Goal: Transaction & Acquisition: Book appointment/travel/reservation

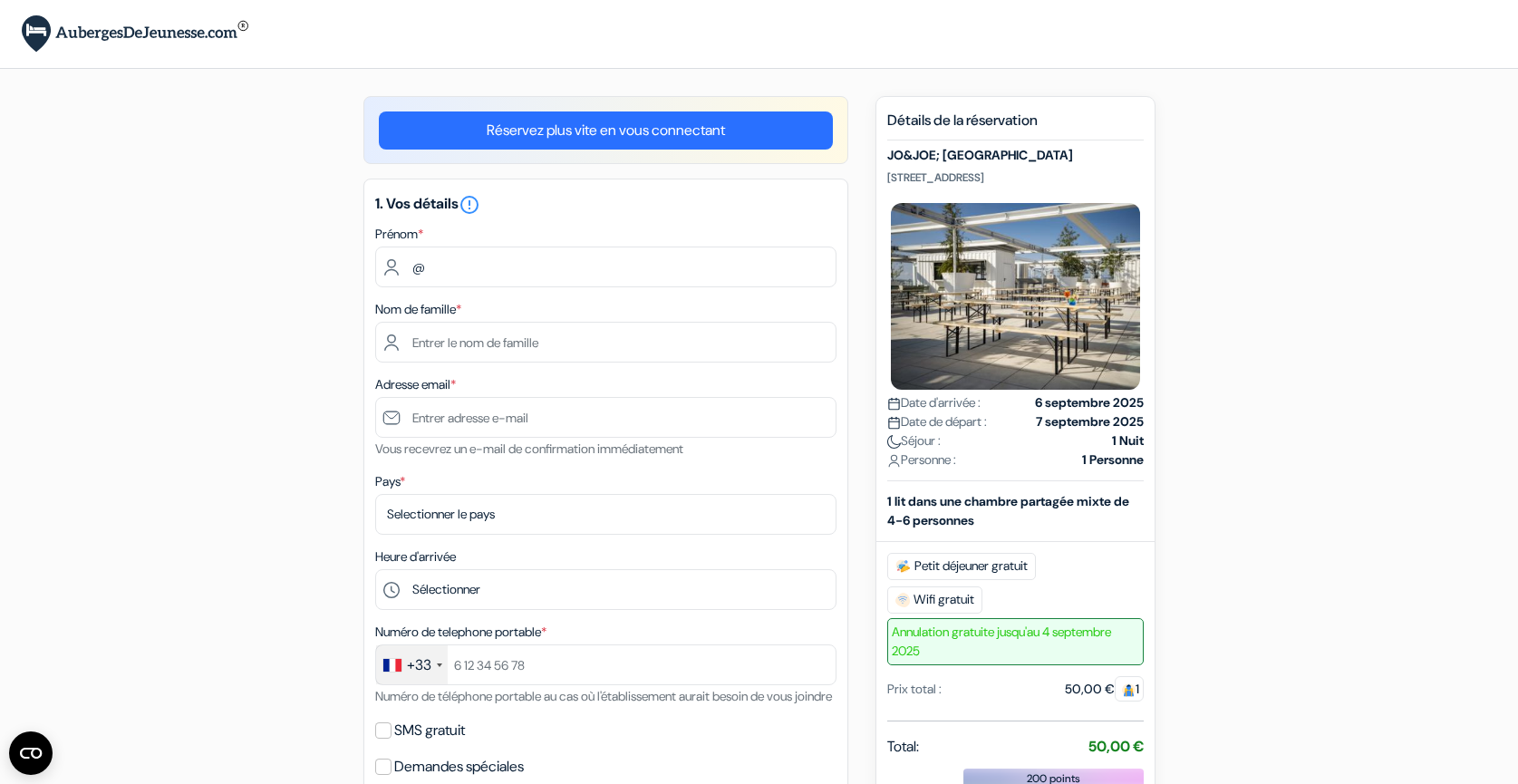
type input "Julien"
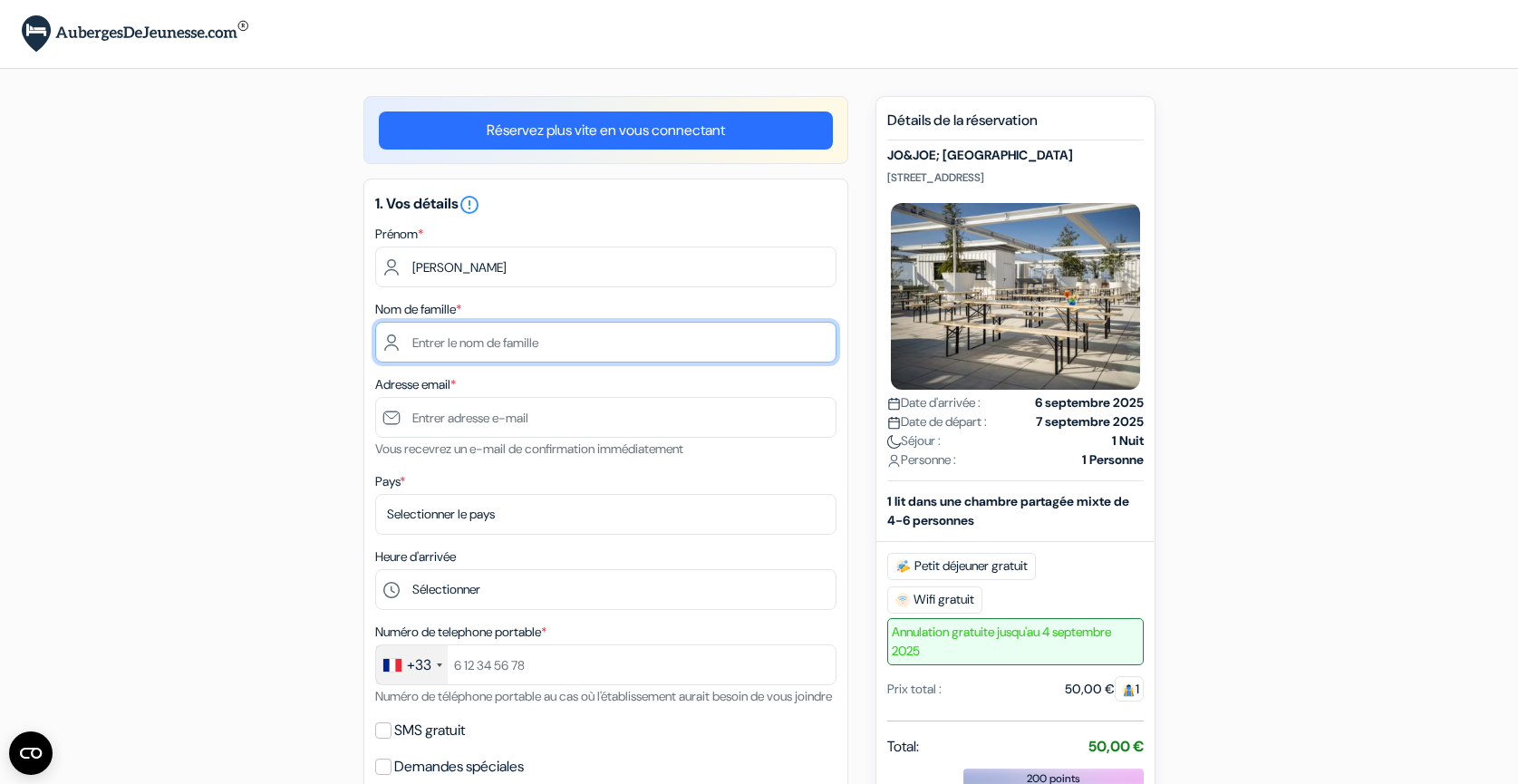
type input "Kostrzewa"
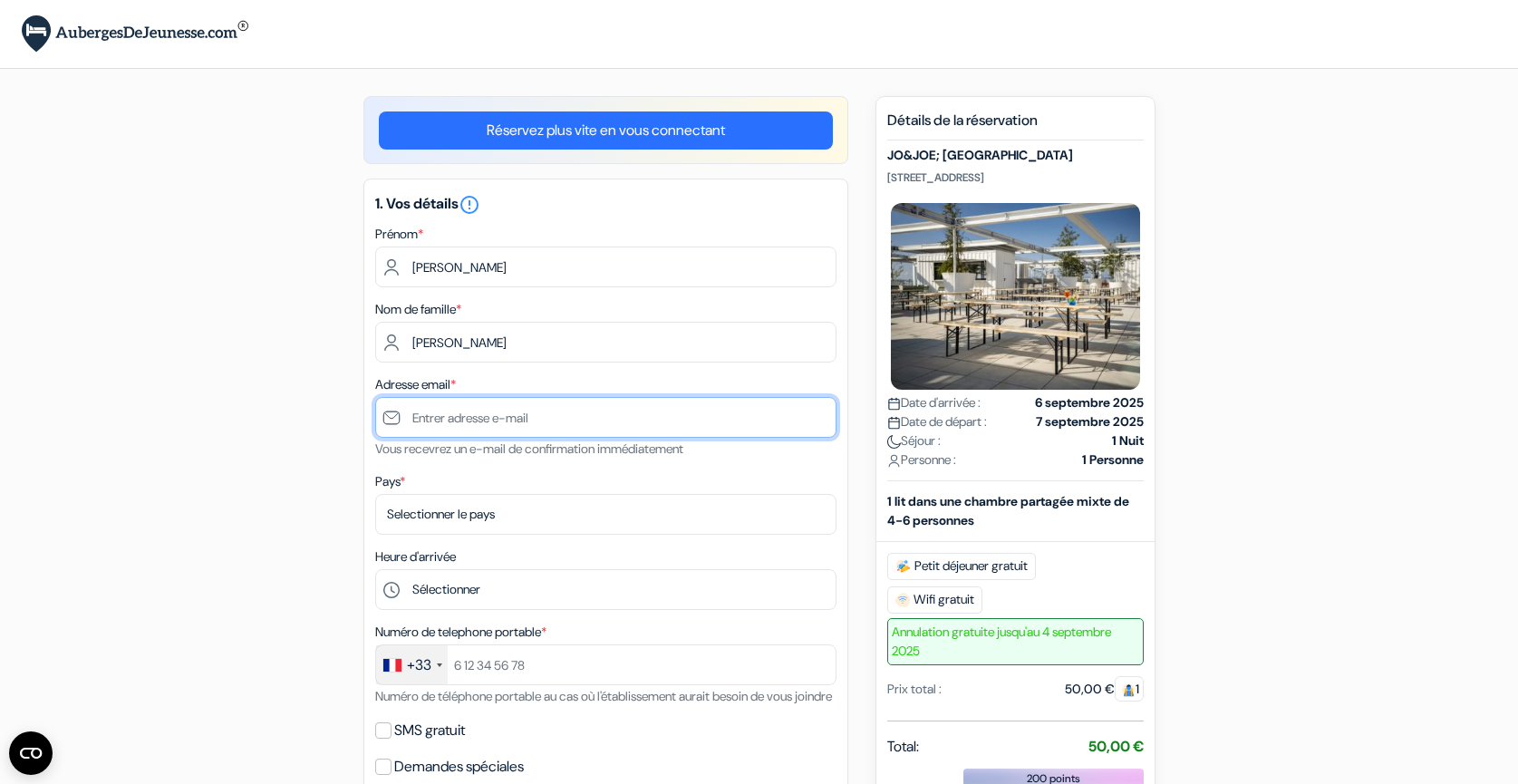
click at [463, 419] on input "text" at bounding box center [605, 418] width 461 height 41
type input "[EMAIL_ADDRESS][DOMAIN_NAME]"
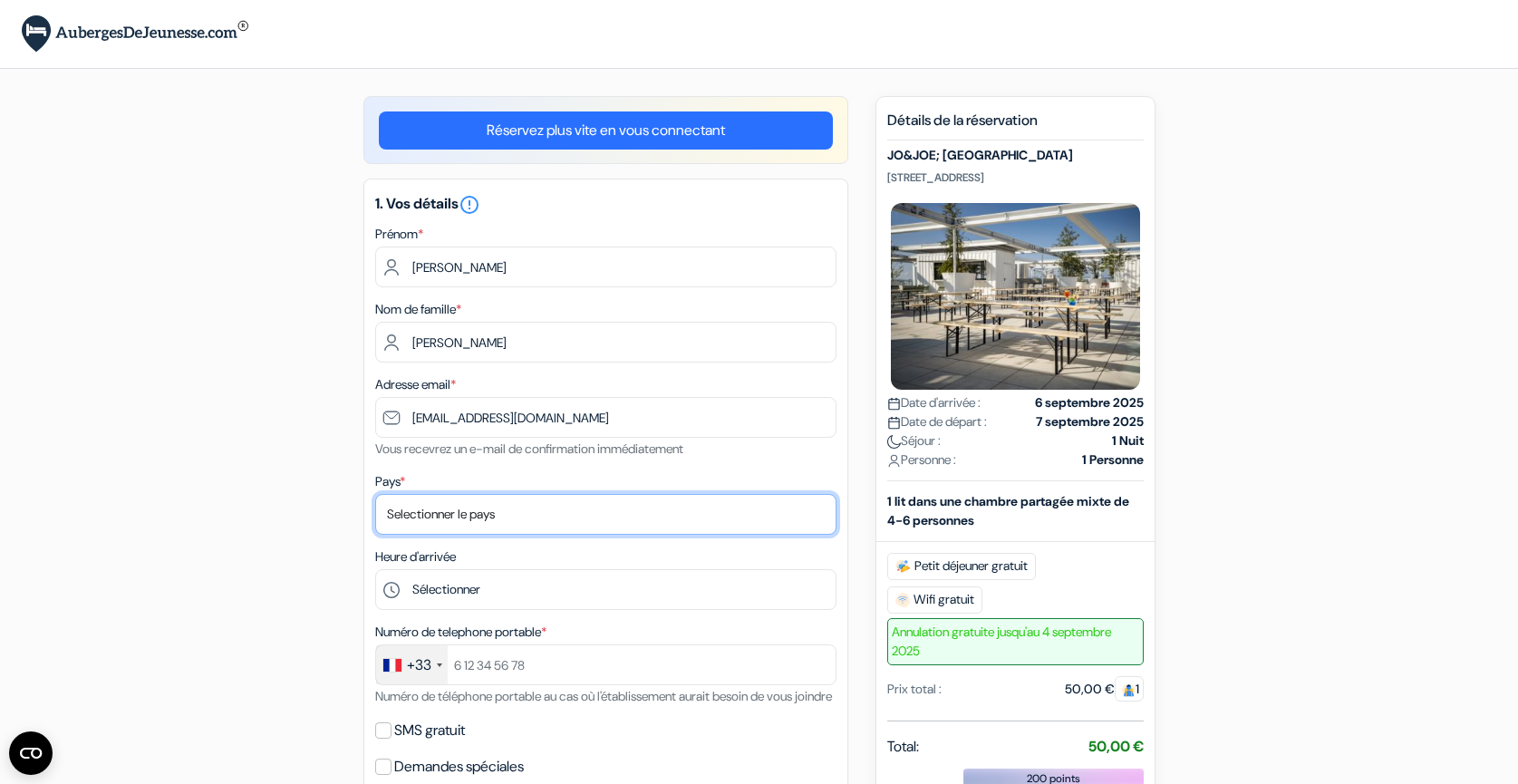
click at [444, 514] on select "Selectionner le pays Abkhazie Afghanistan Afrique Du sud Albanie Algérie Allema…" at bounding box center [605, 514] width 461 height 41
select select "67"
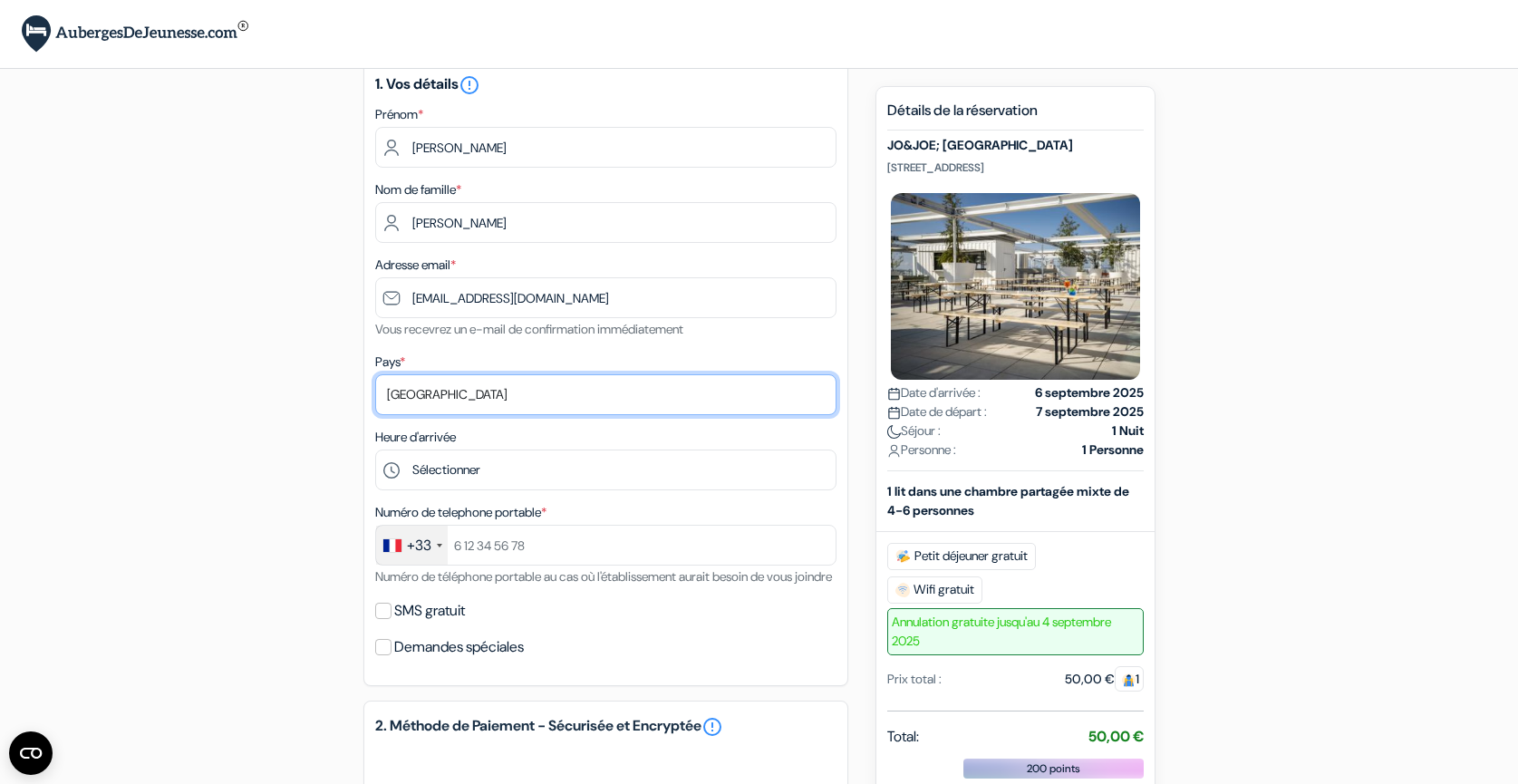
scroll to position [121, 0]
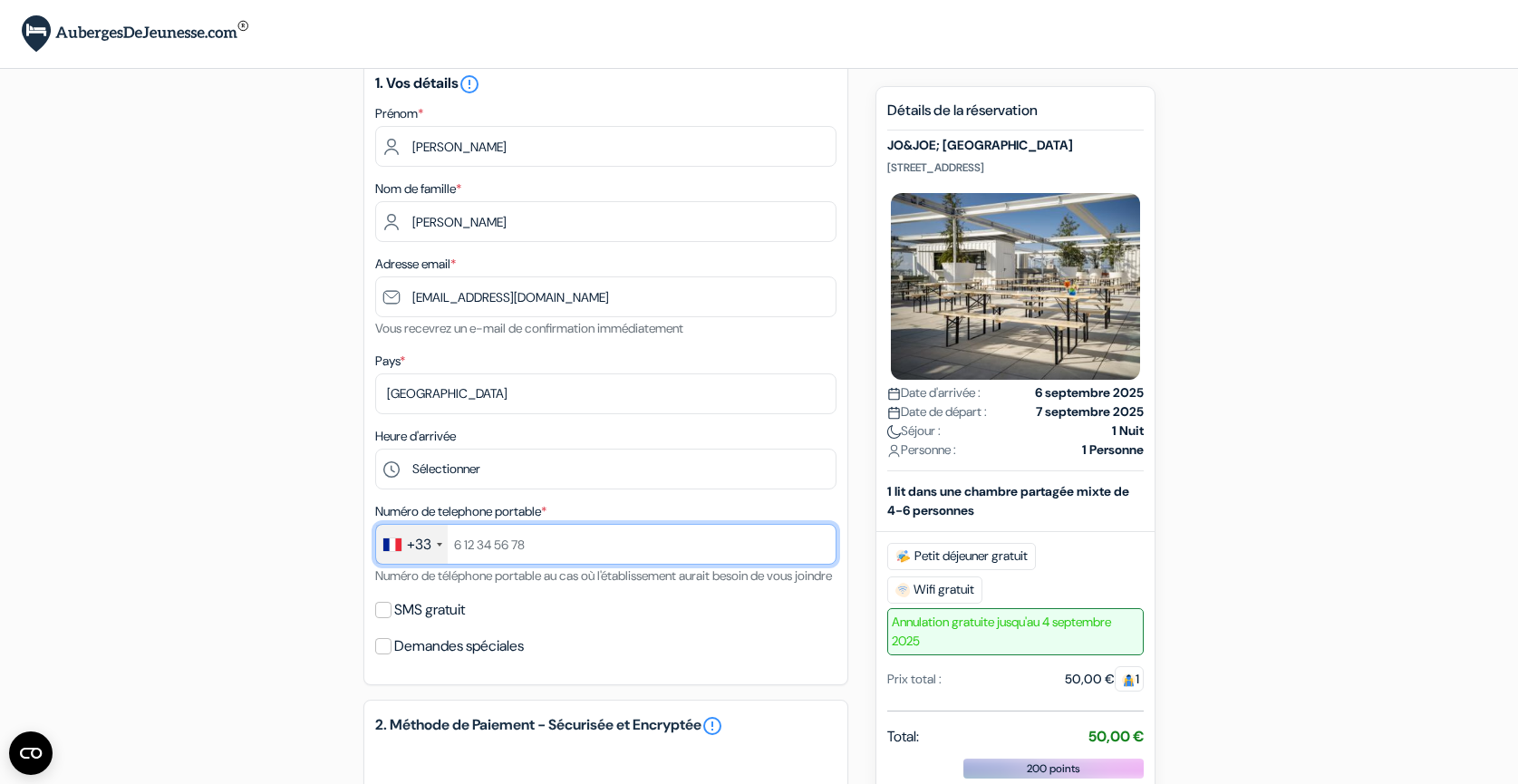
click at [469, 543] on input "text" at bounding box center [605, 545] width 461 height 41
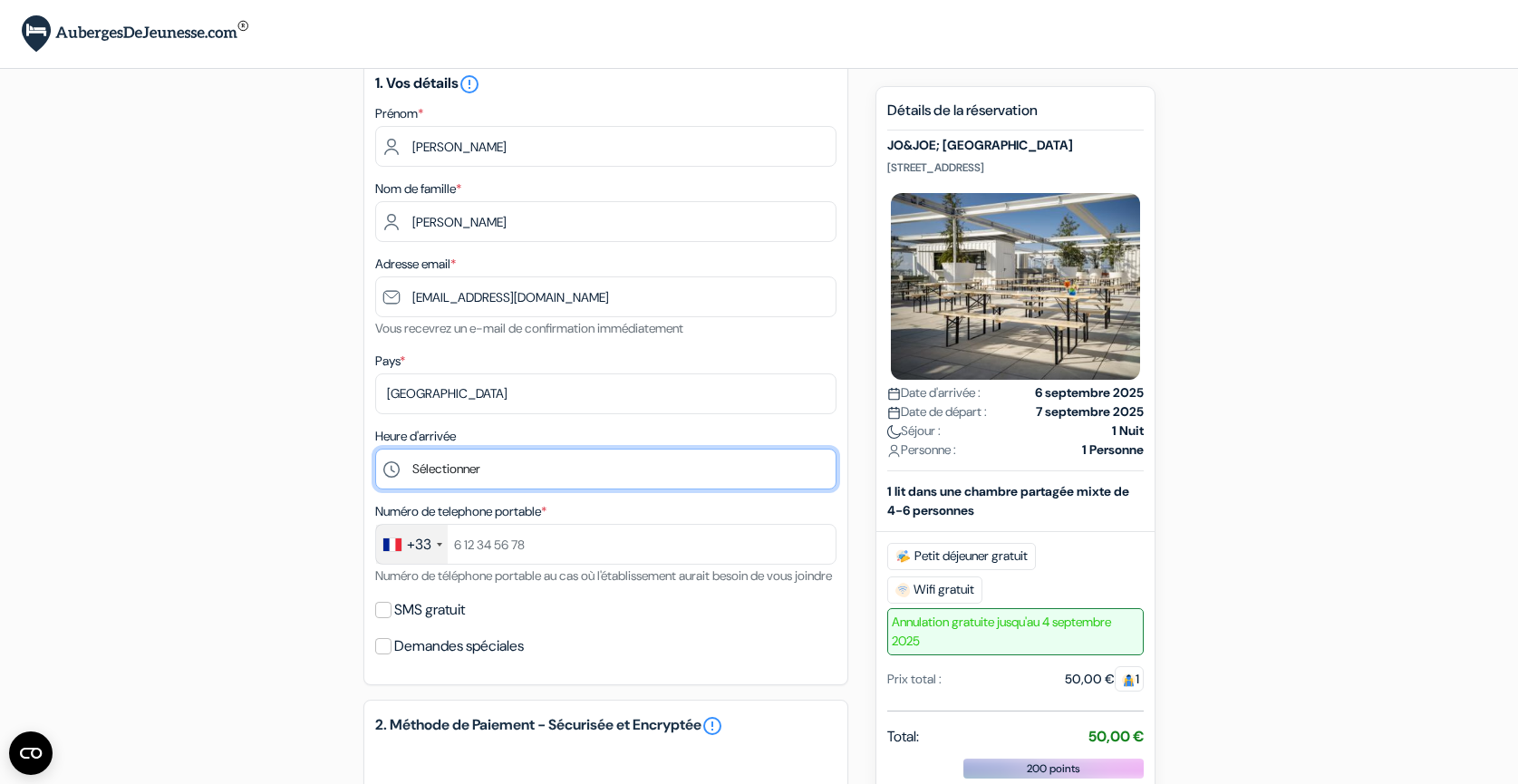
click at [443, 474] on select "Sélectionner 1:00 2:00 3:00 4:00 5:00 6:00 7:00 8:00 9:00 10:00 11:00 12:00 13:…" at bounding box center [605, 469] width 461 height 41
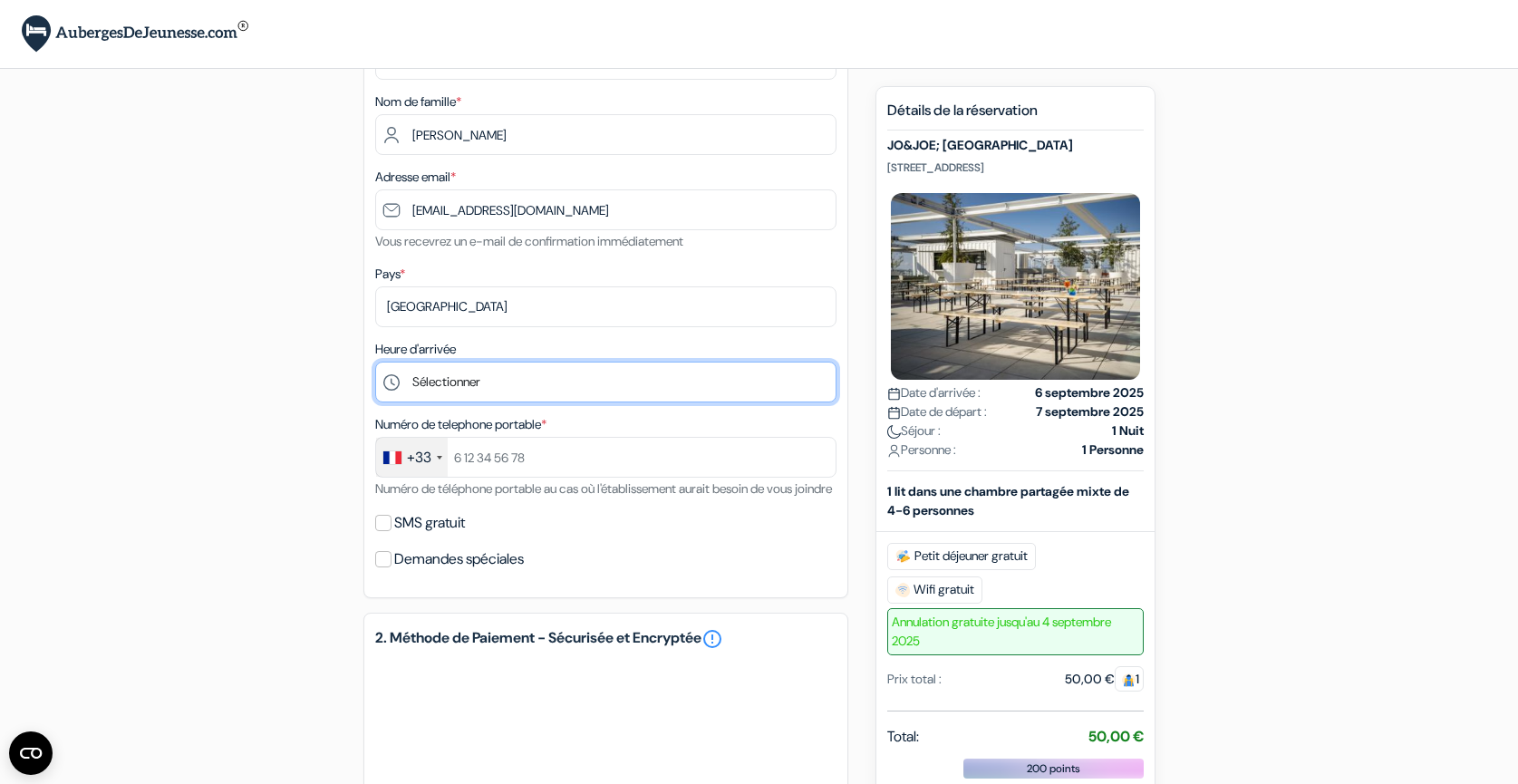
scroll to position [218, 0]
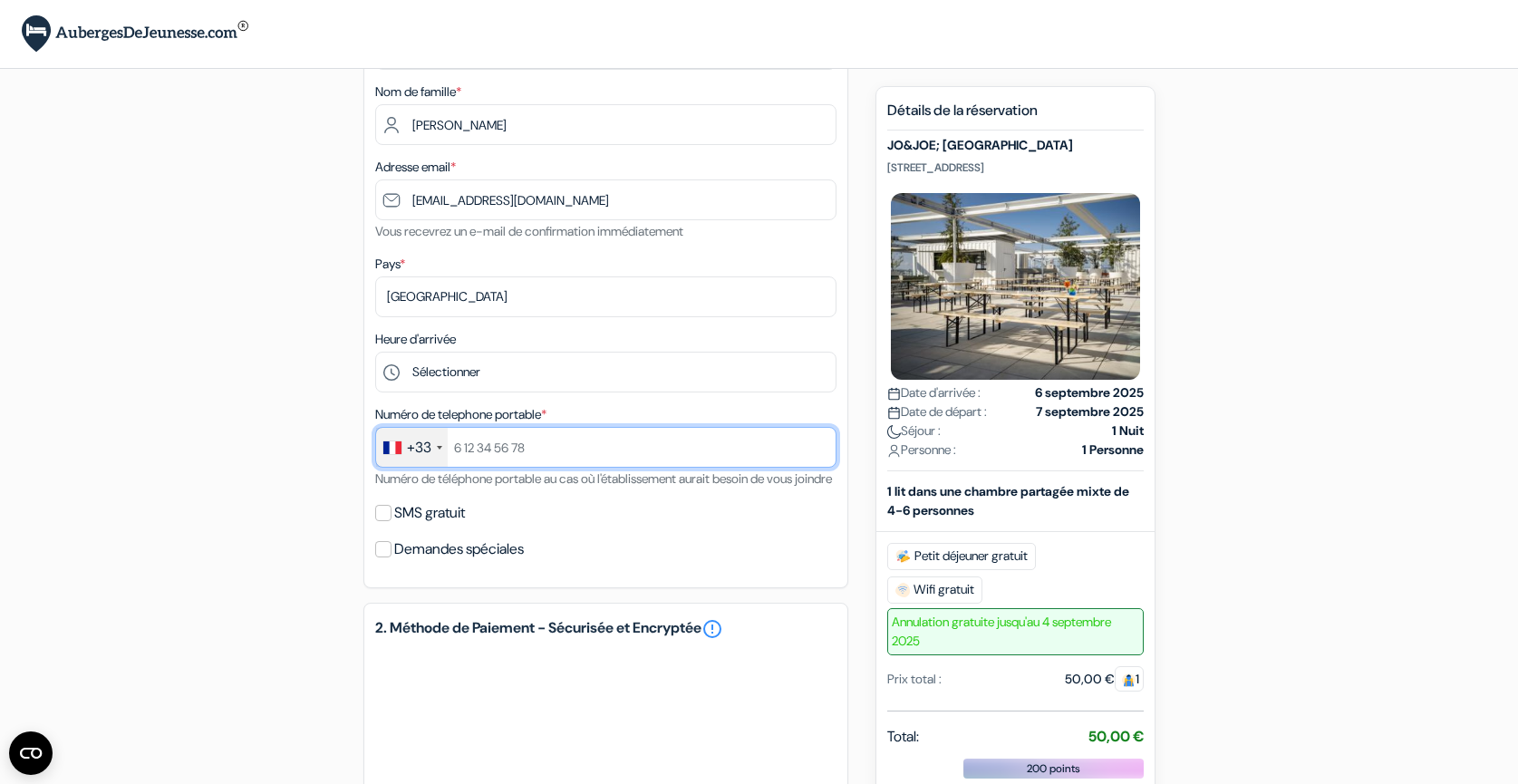
click at [469, 451] on input "text" at bounding box center [605, 447] width 461 height 41
type input "6"
type input "660967498"
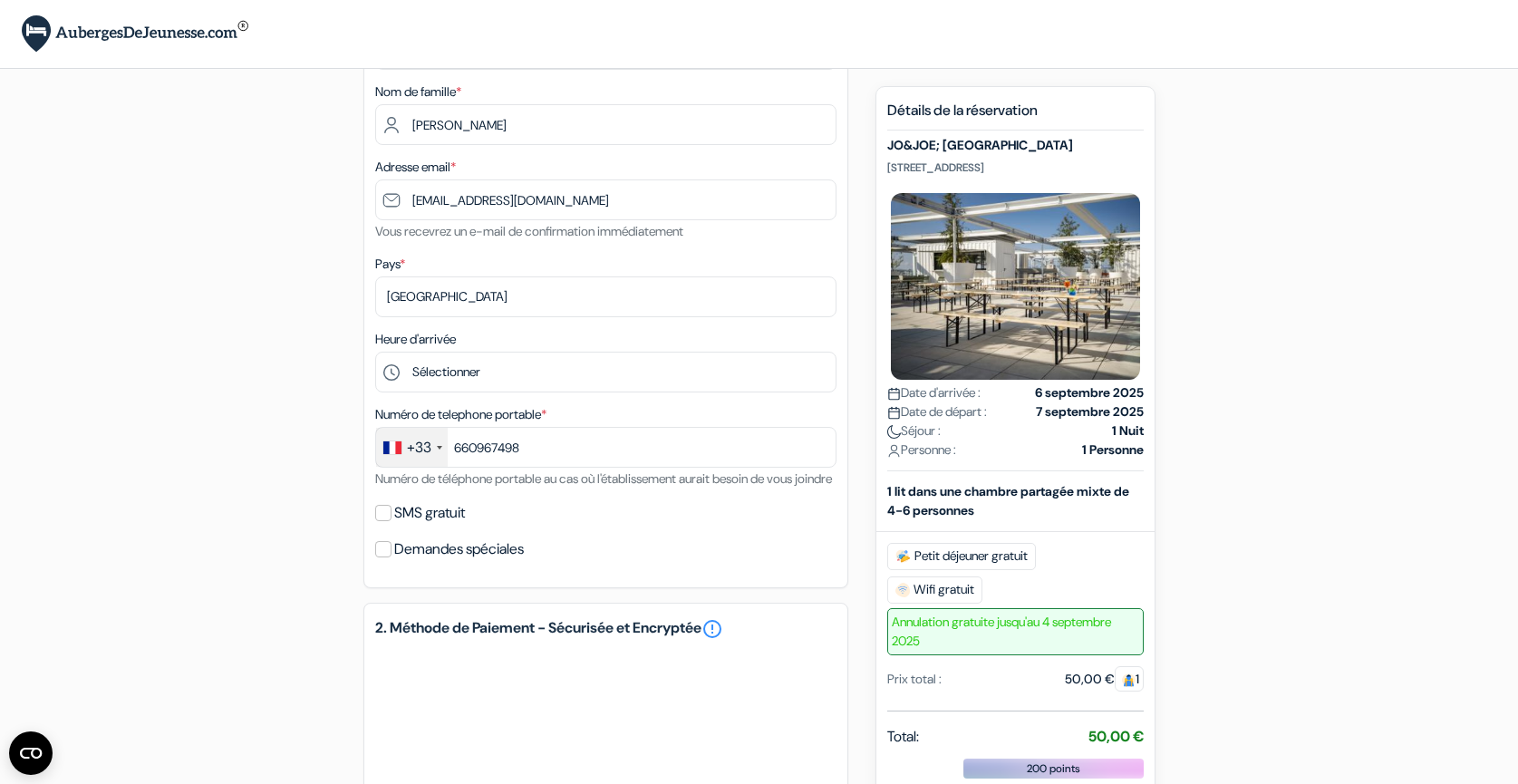
click at [530, 490] on div "Numéro de telephone portable * +33 France +33 United Kingdom +44 Germany (Deuts…" at bounding box center [605, 446] width 461 height 86
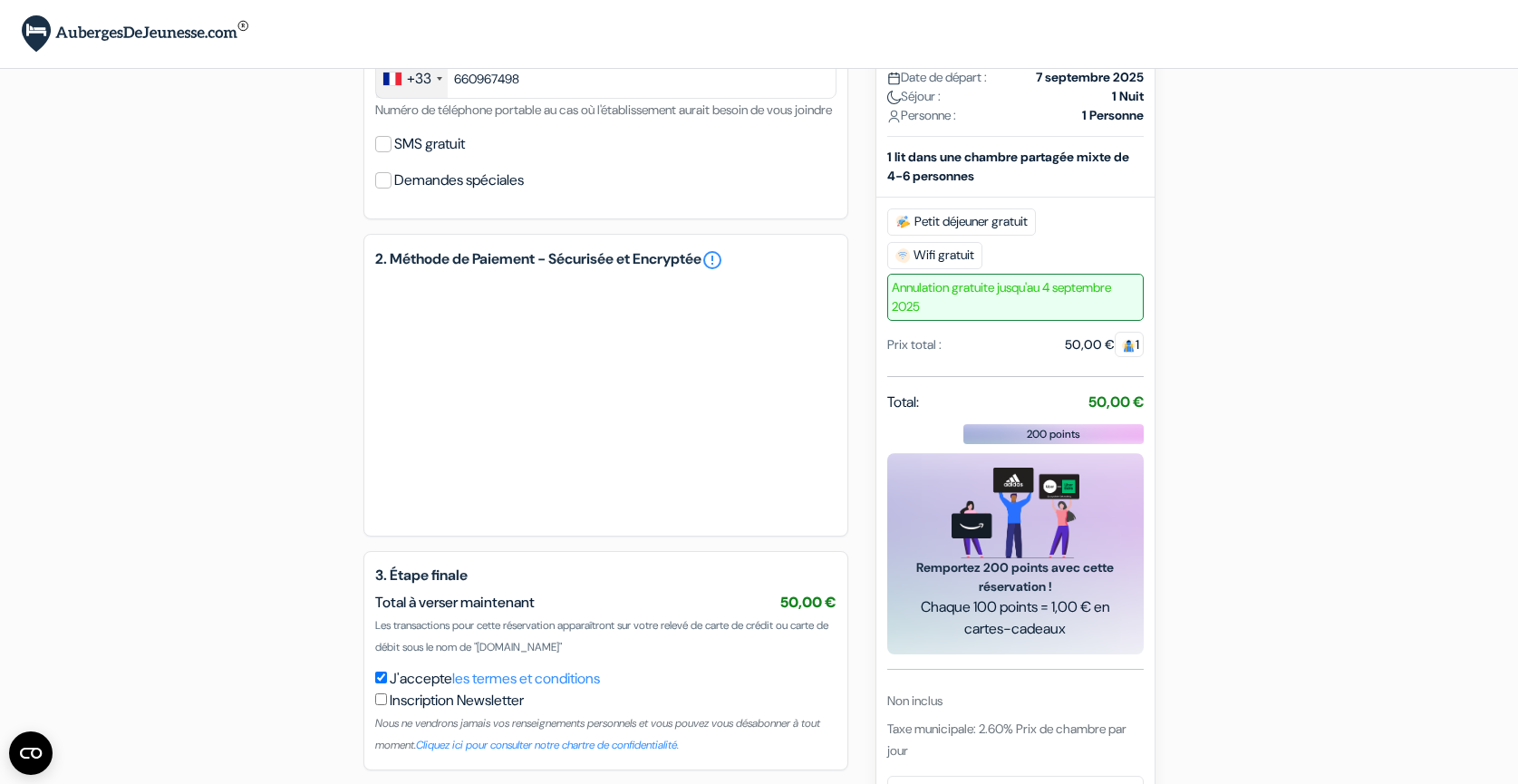
scroll to position [676, 0]
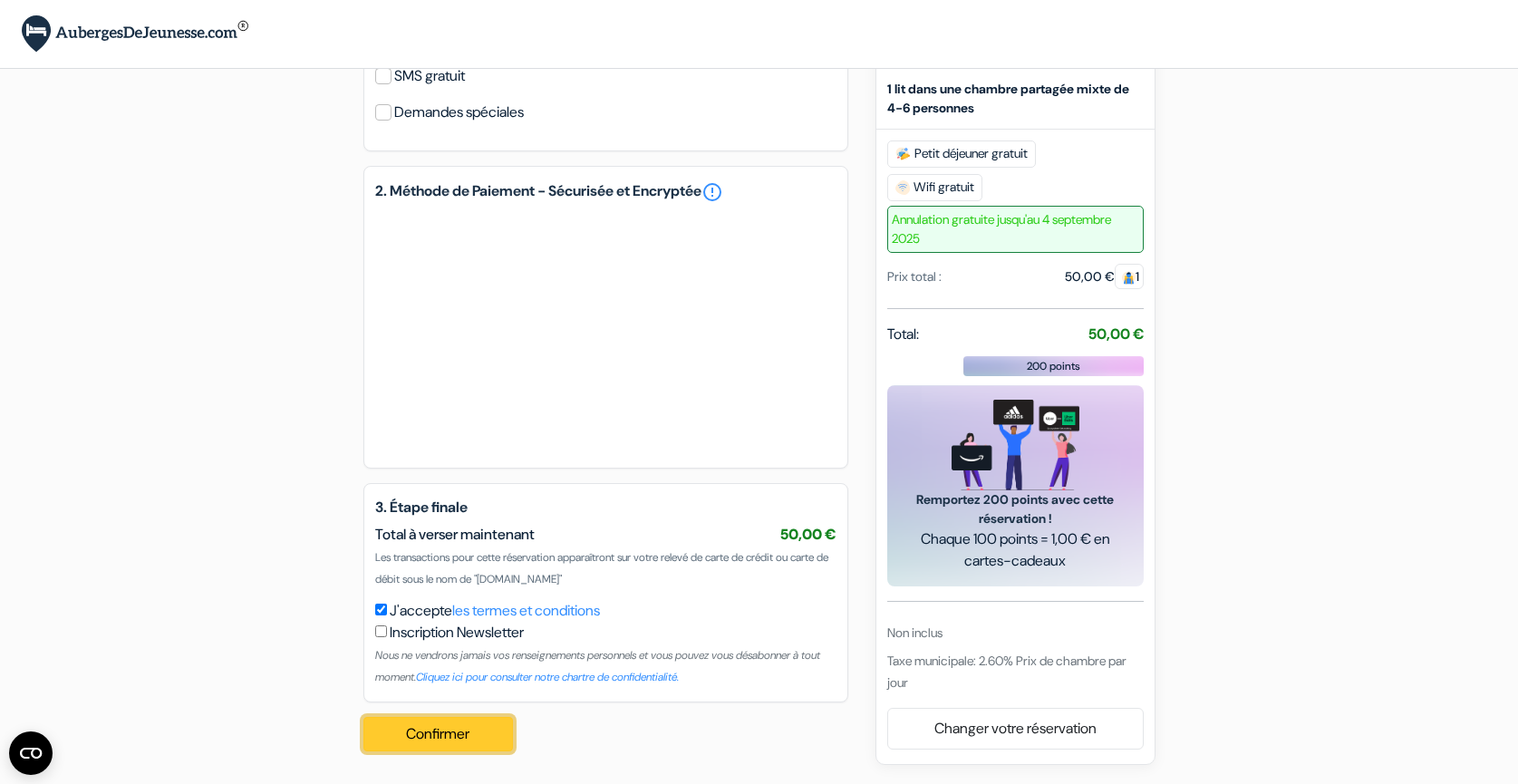
click at [457, 735] on button "Confirmer Loading..." at bounding box center [438, 734] width 150 height 34
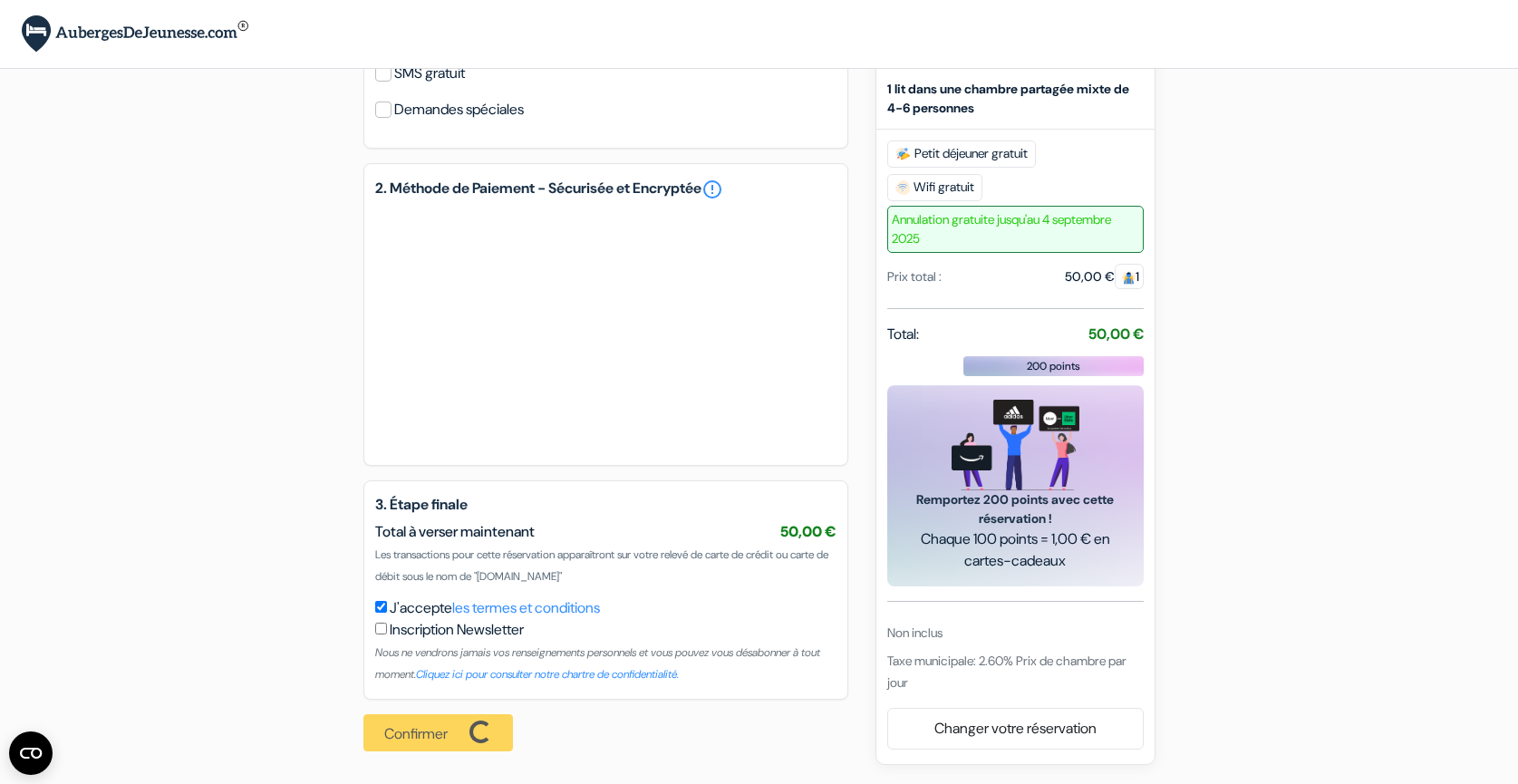
scroll to position [679, 0]
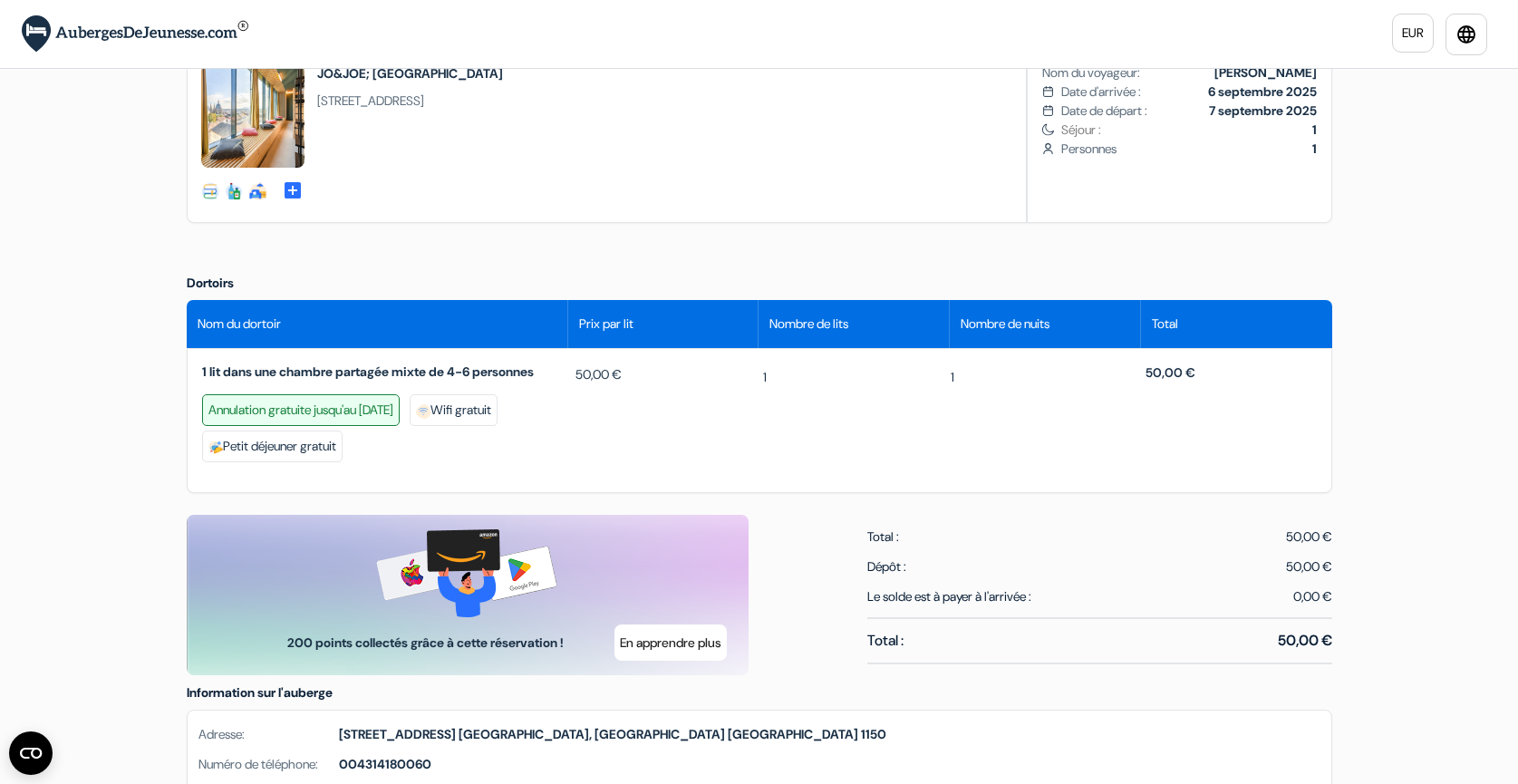
scroll to position [535, 0]
